Goal: Transaction & Acquisition: Purchase product/service

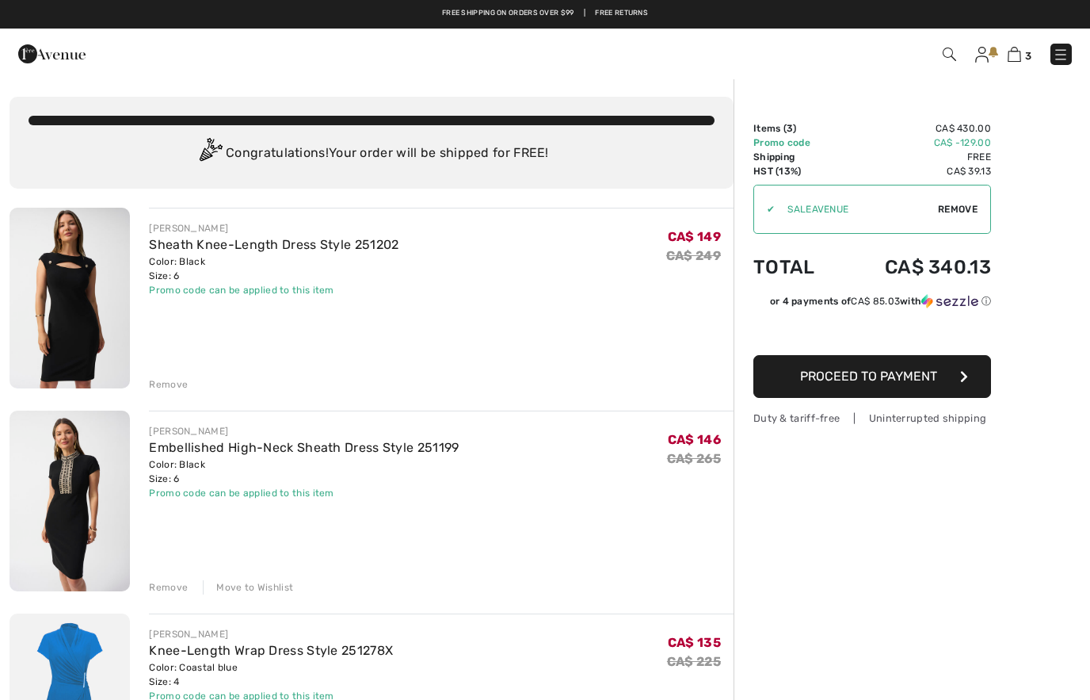
click at [956, 59] on img at bounding box center [949, 54] width 13 height 13
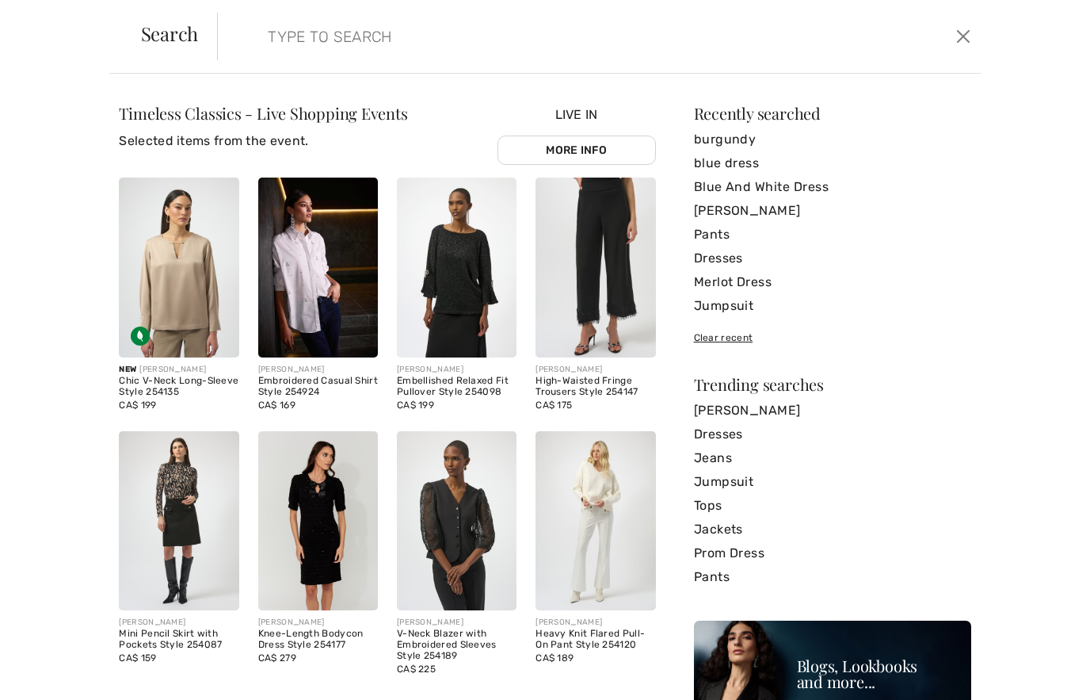
click at [971, 37] on button "Close" at bounding box center [964, 36] width 24 height 25
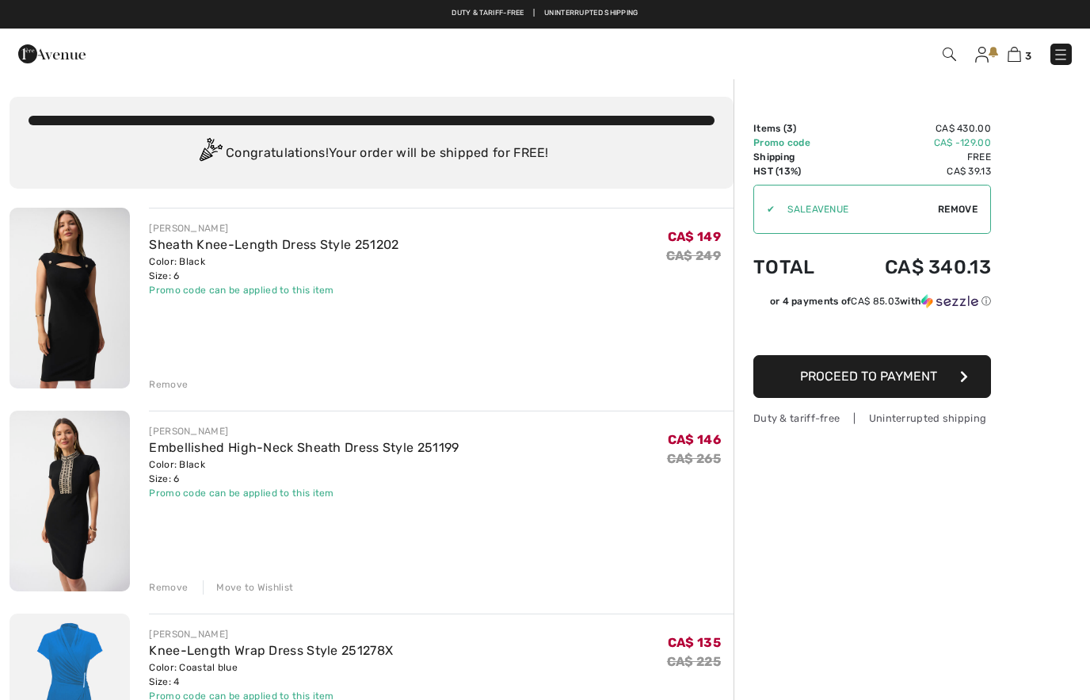
click at [1018, 62] on img at bounding box center [1014, 54] width 13 height 15
click at [975, 56] on img at bounding box center [981, 55] width 13 height 16
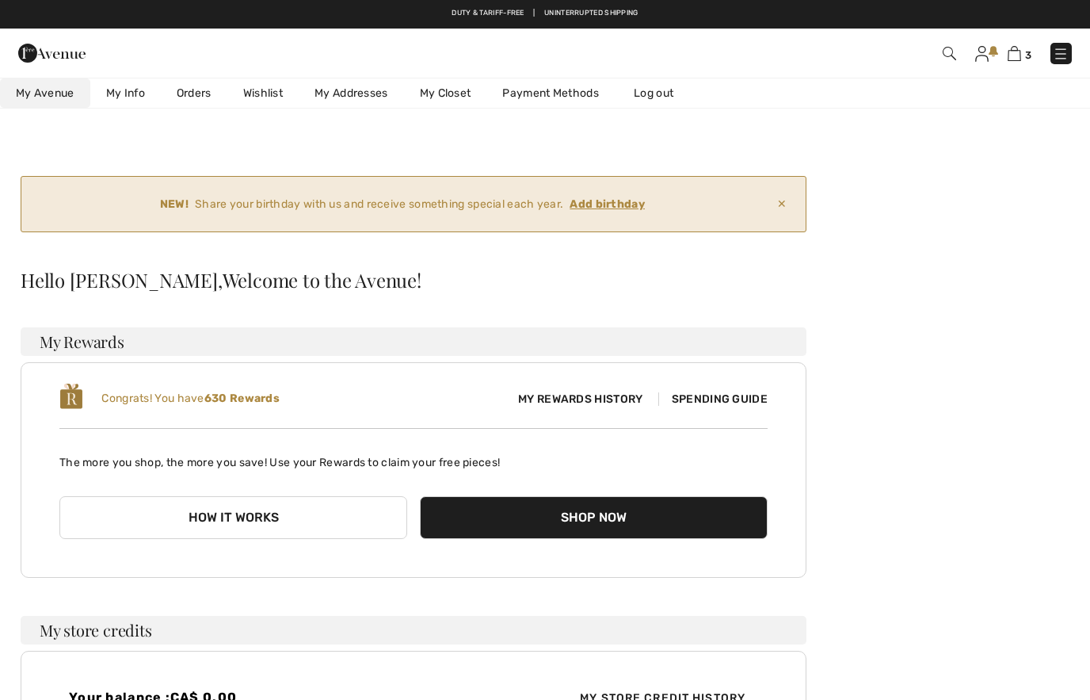
click at [259, 89] on link "Wishlist" at bounding box center [262, 92] width 71 height 29
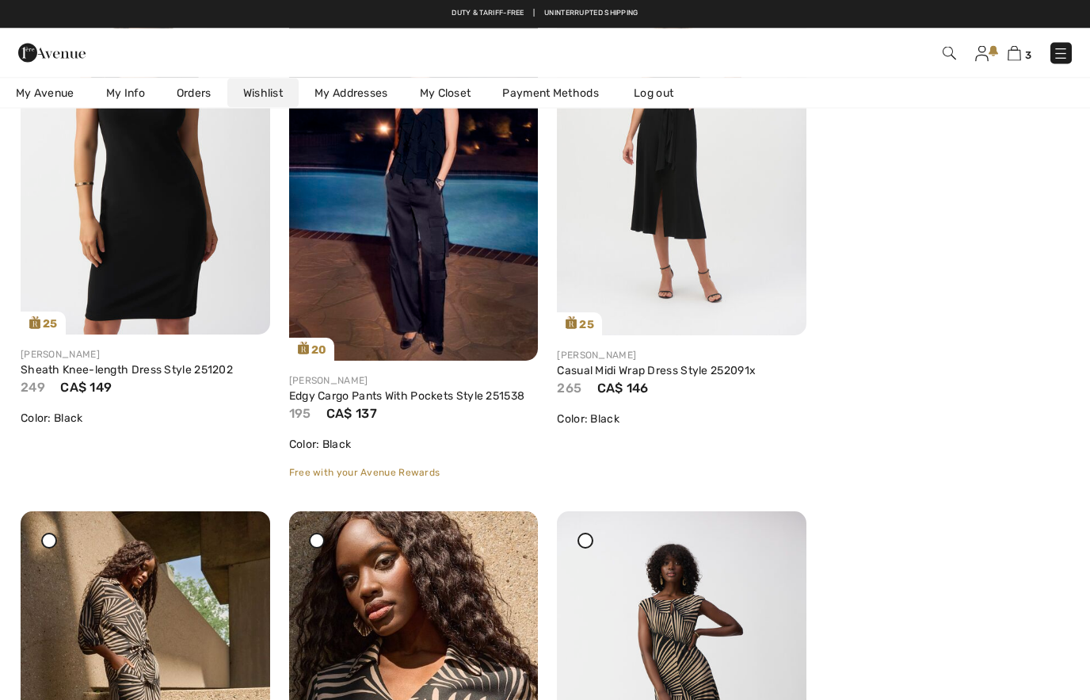
scroll to position [452, 0]
click at [395, 317] on div "Share" at bounding box center [414, 332] width 226 height 56
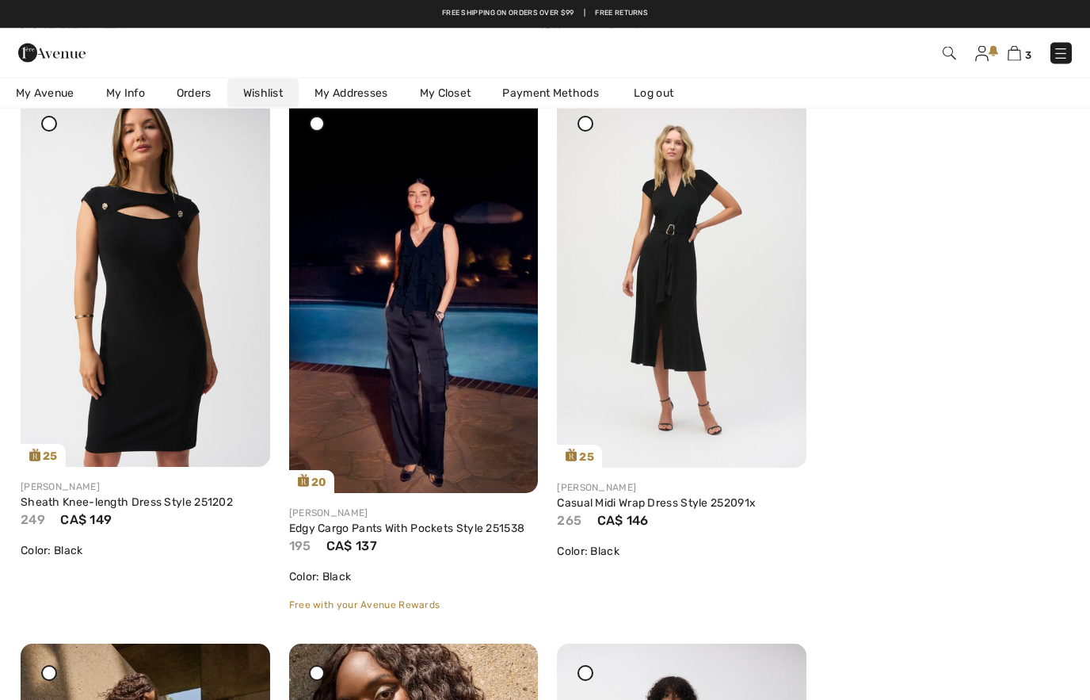
scroll to position [319, 0]
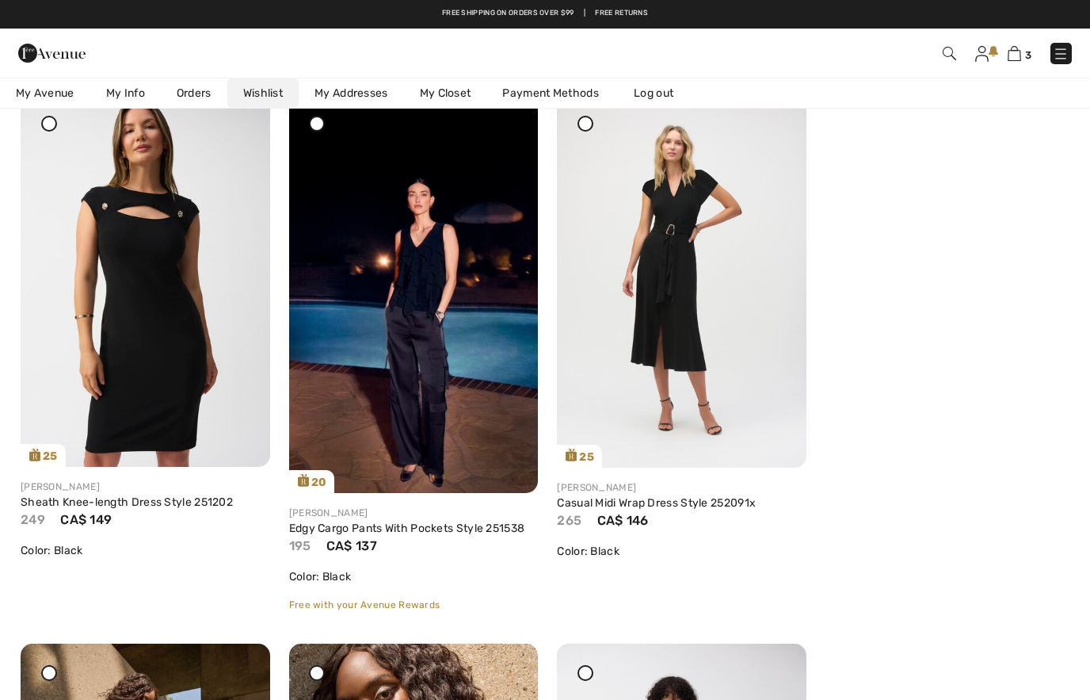
click at [414, 330] on img at bounding box center [414, 292] width 250 height 399
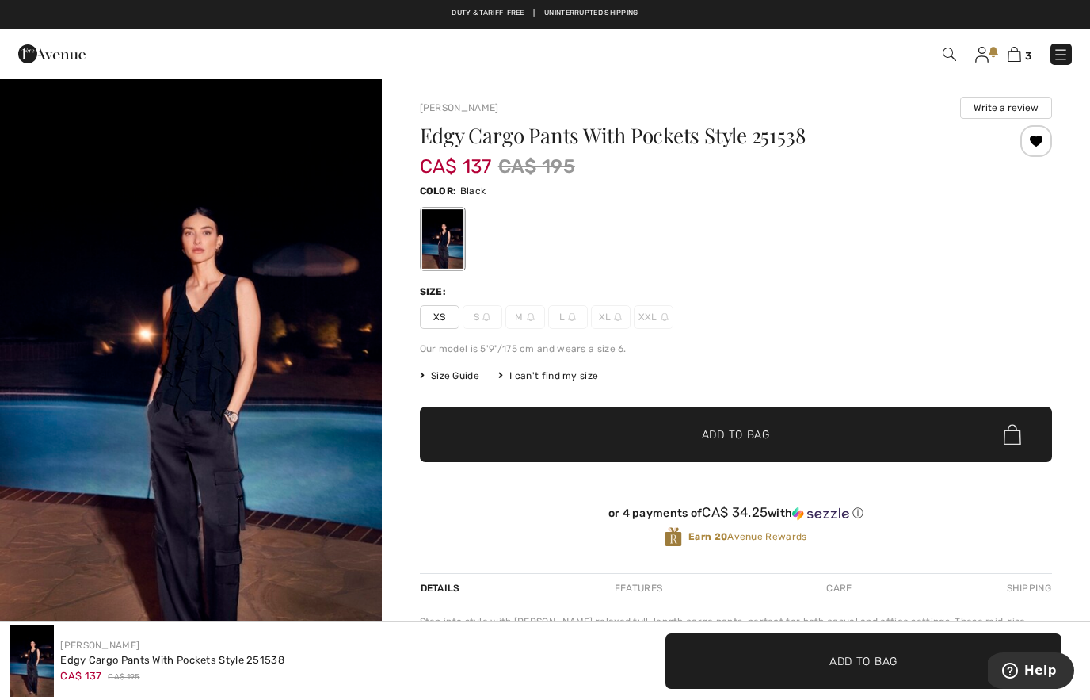
click at [434, 323] on span "XS" at bounding box center [440, 317] width 40 height 24
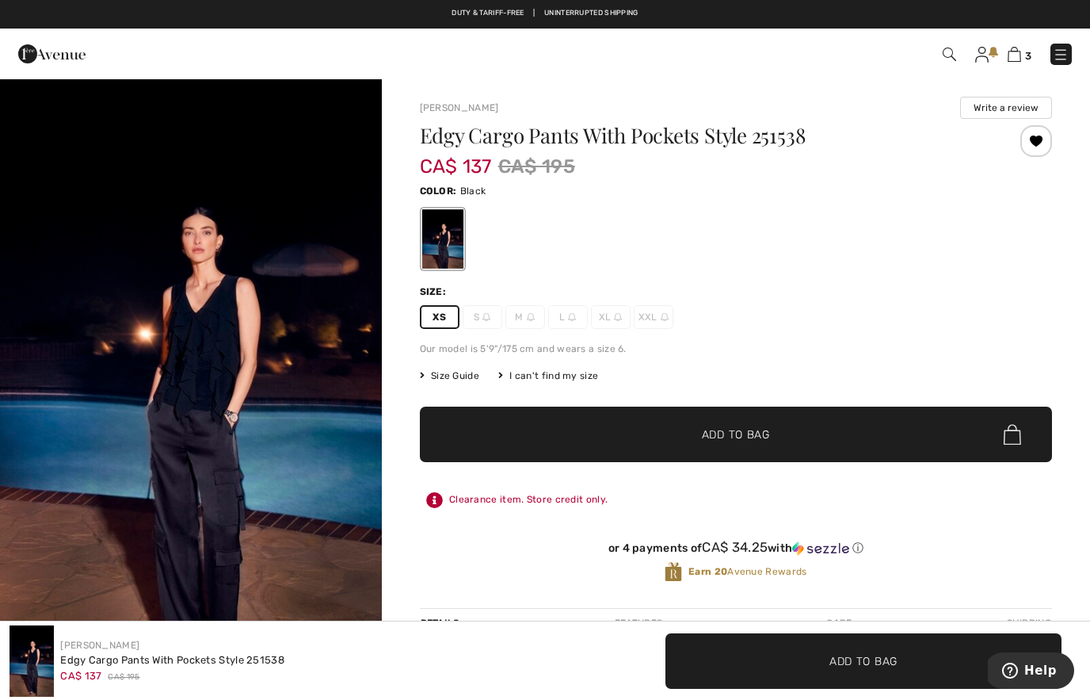
click at [573, 423] on span "✔ Added to Bag Add to Bag" at bounding box center [736, 433] width 632 height 55
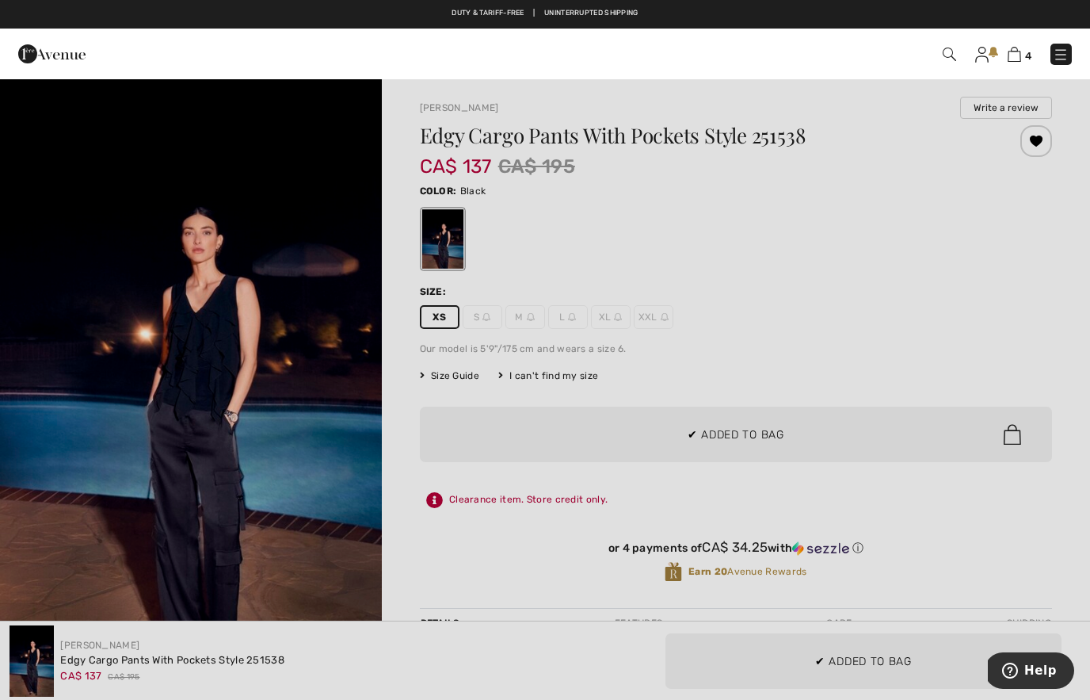
click at [999, 354] on div at bounding box center [545, 350] width 1090 height 700
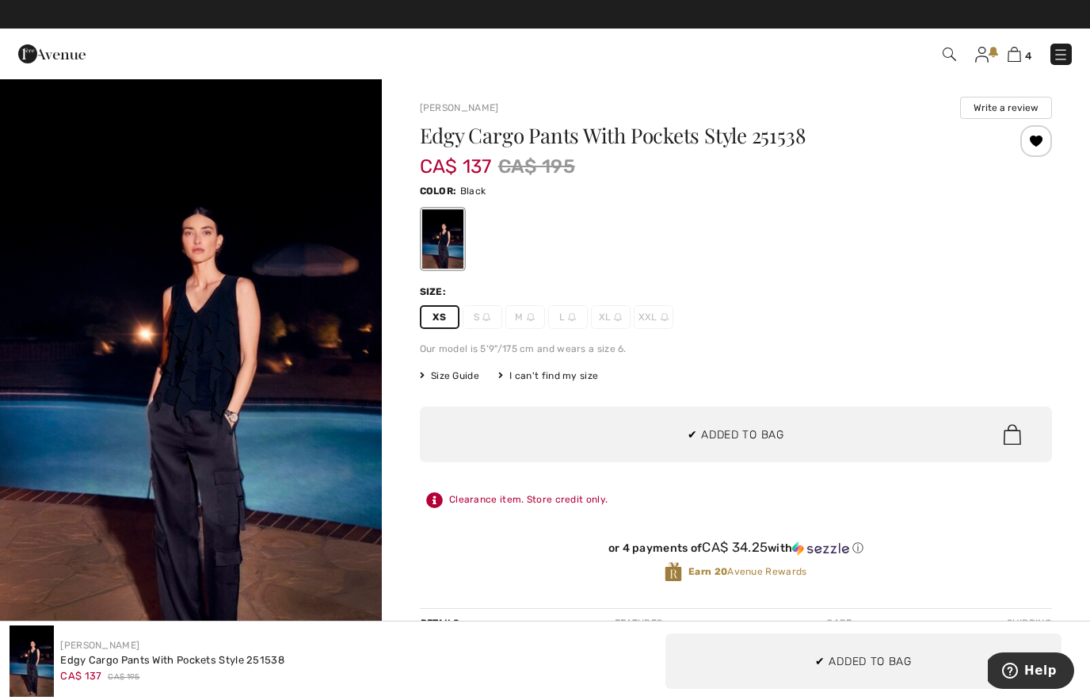
click at [1021, 56] on img at bounding box center [1014, 54] width 13 height 15
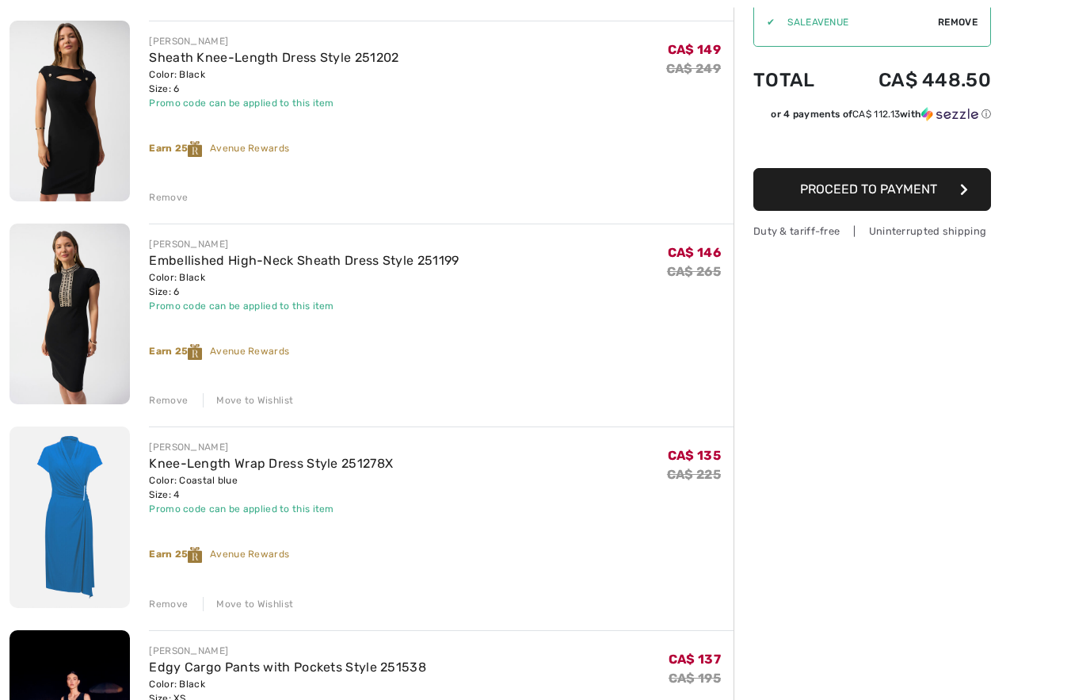
scroll to position [194, 0]
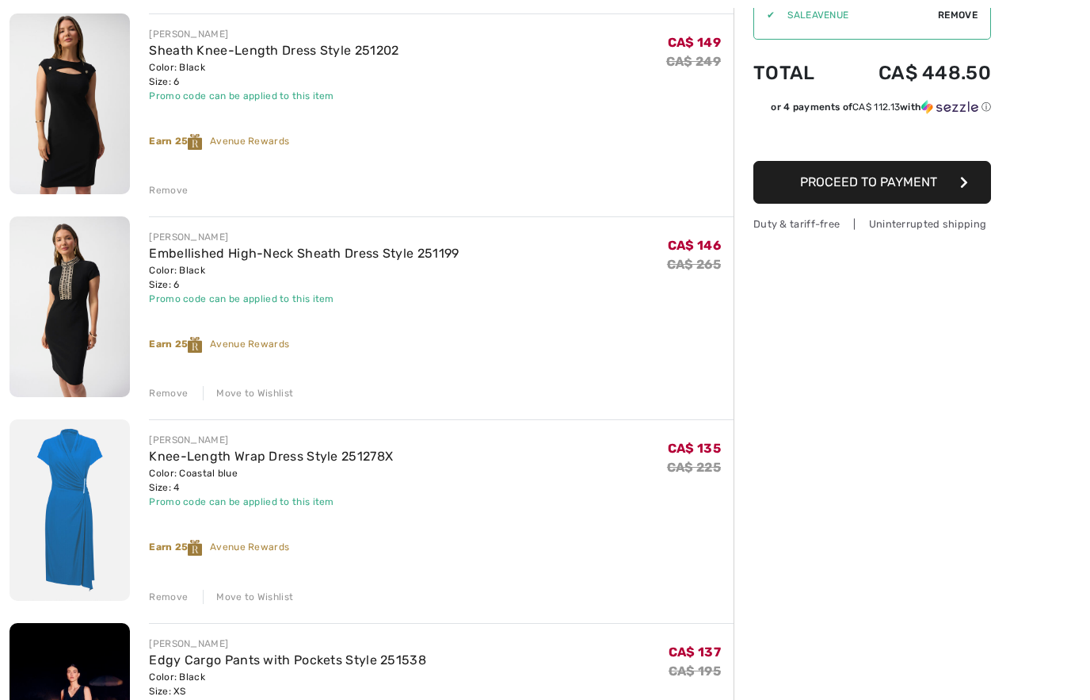
click at [177, 388] on div "Remove" at bounding box center [168, 393] width 39 height 14
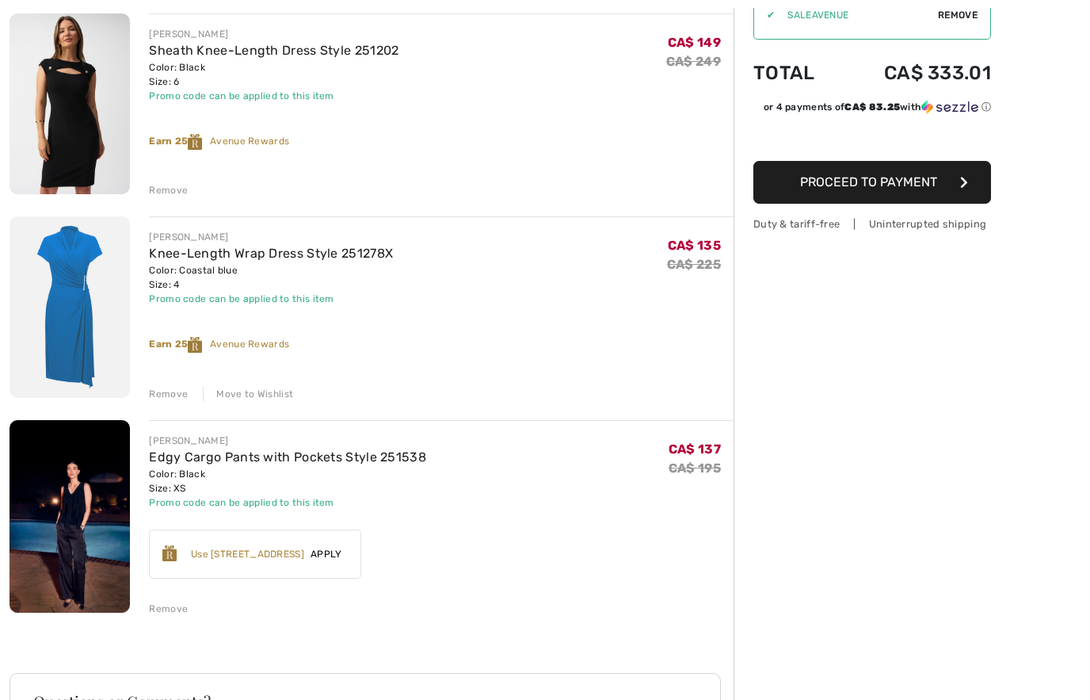
scroll to position [354, 0]
